Goal: Task Accomplishment & Management: Complete application form

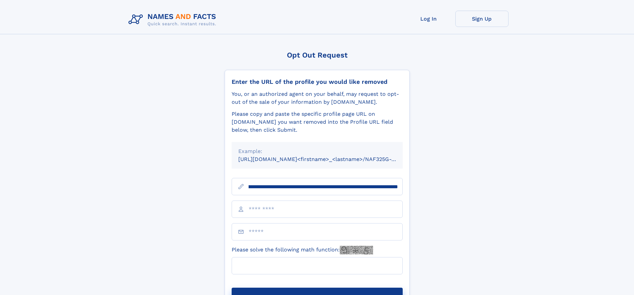
scroll to position [0, 73]
type input "**********"
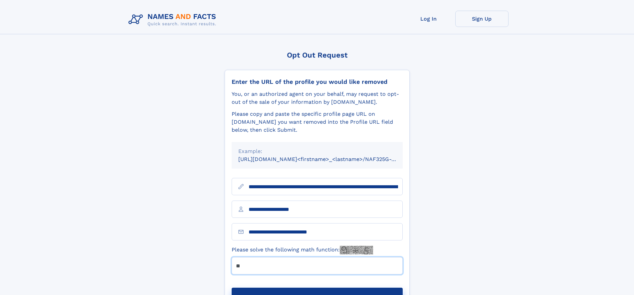
type input "**"
click at [317, 288] on button "Submit Opt Out Request" at bounding box center [317, 298] width 171 height 21
